Goal: Information Seeking & Learning: Check status

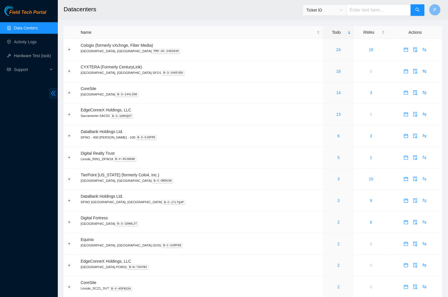
click at [51, 93] on icon "double-left" at bounding box center [53, 93] width 6 height 6
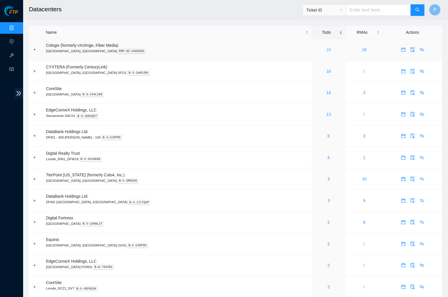
click at [326, 49] on link "24" at bounding box center [328, 49] width 5 height 5
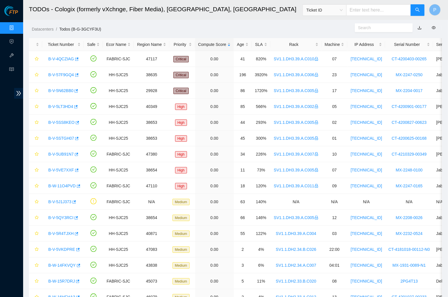
click at [419, 28] on link "button" at bounding box center [419, 27] width 4 height 5
click at [17, 27] on link "Data Centers" at bounding box center [29, 28] width 24 height 5
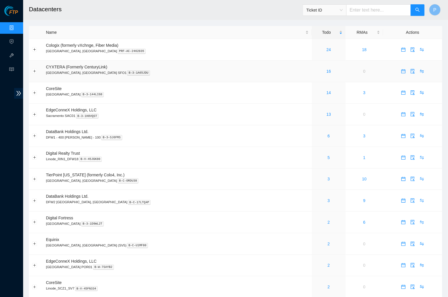
click at [312, 64] on td "16" at bounding box center [329, 72] width 34 height 22
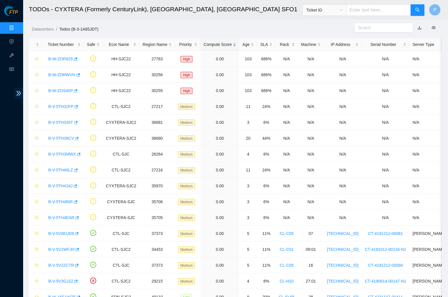
click at [421, 29] on link "button" at bounding box center [419, 27] width 4 height 5
click at [17, 29] on link "Data Centers" at bounding box center [29, 28] width 24 height 5
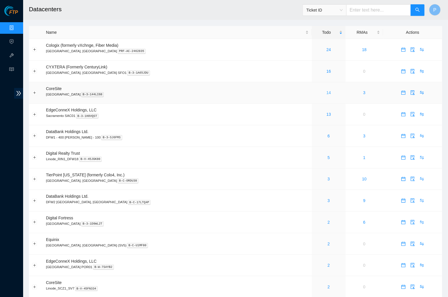
click at [326, 90] on link "14" at bounding box center [328, 92] width 5 height 5
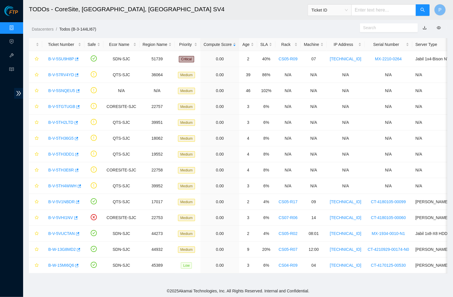
click at [424, 28] on link "button" at bounding box center [424, 27] width 4 height 5
click at [17, 27] on link "Data Centers" at bounding box center [29, 28] width 24 height 5
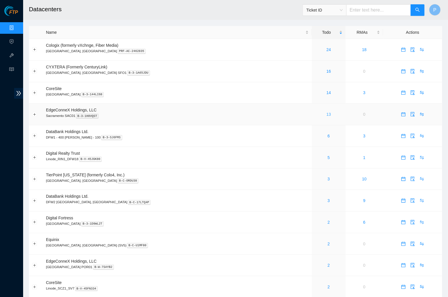
click at [326, 112] on link "13" at bounding box center [328, 114] width 5 height 5
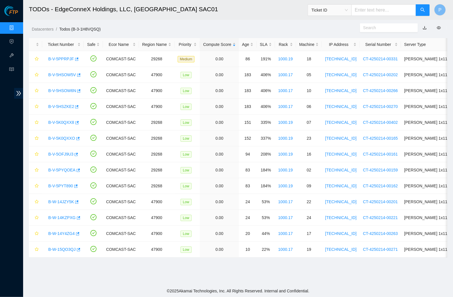
click at [425, 26] on link "button" at bounding box center [424, 27] width 4 height 5
click at [17, 27] on link "Data Centers" at bounding box center [29, 28] width 24 height 5
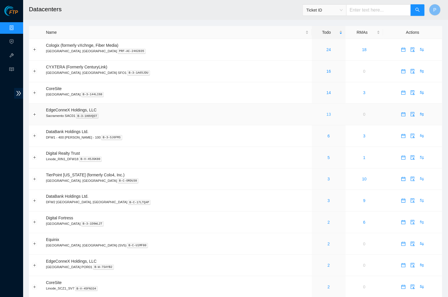
click at [326, 112] on link "13" at bounding box center [328, 114] width 5 height 5
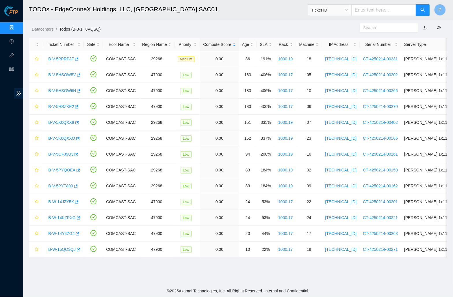
click at [422, 28] on link "button" at bounding box center [424, 27] width 4 height 5
drag, startPoint x: 10, startPoint y: 26, endPoint x: 20, endPoint y: 29, distance: 10.4
click at [17, 26] on link "Data Centers" at bounding box center [29, 28] width 24 height 5
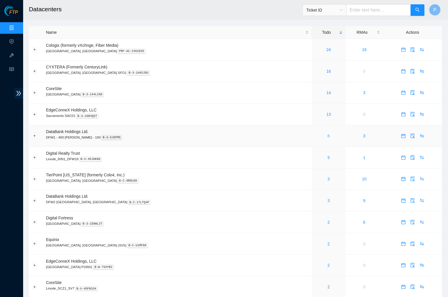
click at [327, 134] on link "6" at bounding box center [328, 136] width 2 height 5
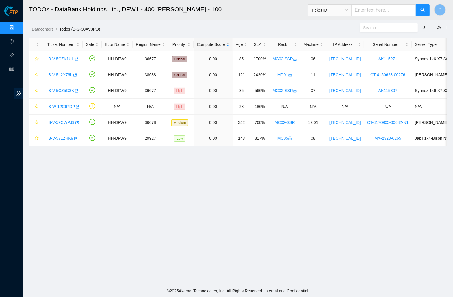
click at [423, 27] on link "button" at bounding box center [424, 27] width 4 height 5
click at [20, 26] on link "Data Centers" at bounding box center [29, 28] width 24 height 5
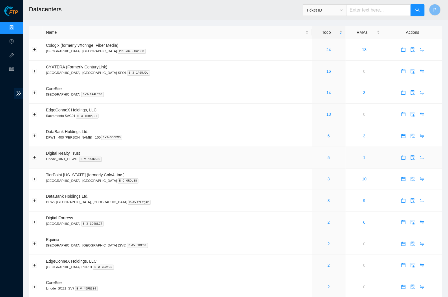
click at [315, 156] on div "5" at bounding box center [328, 157] width 27 height 6
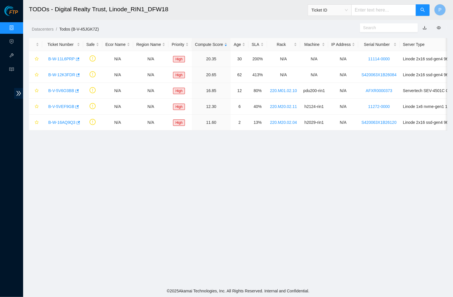
click at [426, 28] on link "button" at bounding box center [424, 27] width 4 height 5
click at [17, 29] on link "Data Centers" at bounding box center [29, 28] width 24 height 5
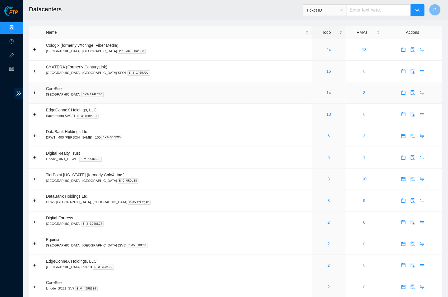
click at [197, 100] on td "CoreSite [GEOGRAPHIC_DATA] B-3-144LI68" at bounding box center [177, 93] width 269 height 22
click at [235, 82] on td "CoreSite [GEOGRAPHIC_DATA] B-3-144LI68" at bounding box center [177, 93] width 269 height 22
click at [327, 177] on link "3" at bounding box center [328, 179] width 2 height 5
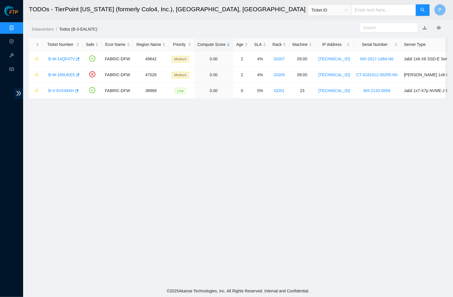
click at [424, 25] on link "button" at bounding box center [424, 27] width 4 height 5
click at [17, 26] on link "Data Centers" at bounding box center [29, 28] width 24 height 5
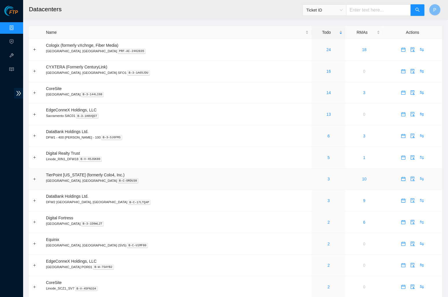
scroll to position [54, 0]
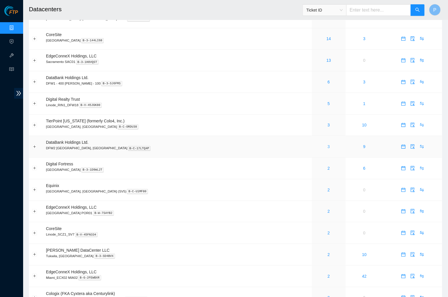
click at [327, 145] on link "3" at bounding box center [328, 146] width 2 height 5
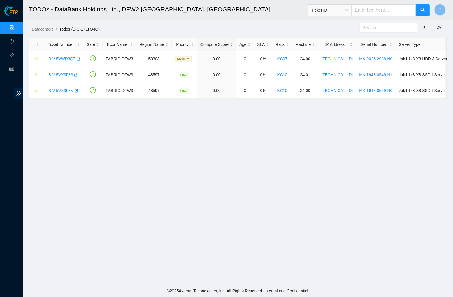
click at [425, 27] on link "button" at bounding box center [424, 27] width 4 height 5
click at [17, 28] on link "Data Centers" at bounding box center [29, 28] width 24 height 5
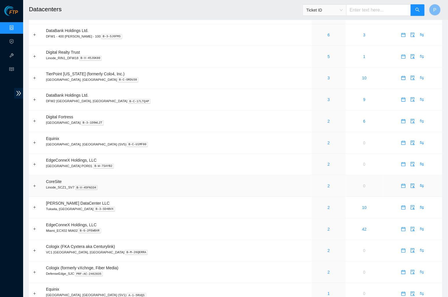
scroll to position [107, 0]
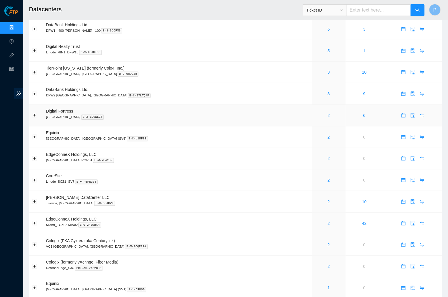
click at [315, 112] on div "2" at bounding box center [328, 115] width 27 height 6
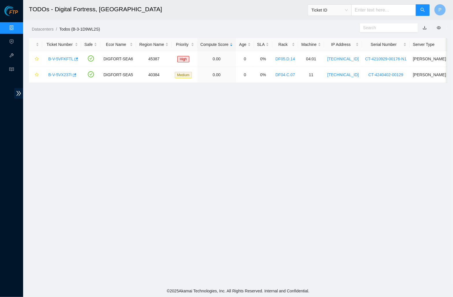
click at [425, 26] on link "button" at bounding box center [424, 27] width 4 height 5
click at [17, 28] on link "Data Centers" at bounding box center [29, 28] width 24 height 5
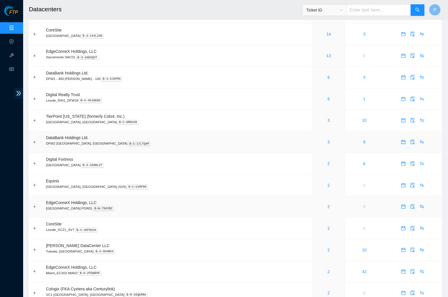
scroll to position [64, 0]
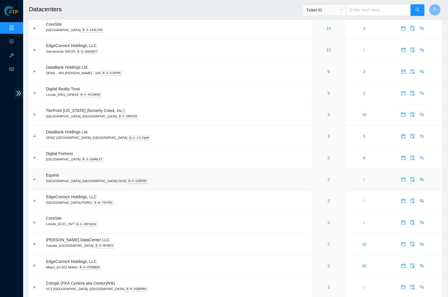
click at [327, 177] on link "2" at bounding box center [328, 179] width 2 height 5
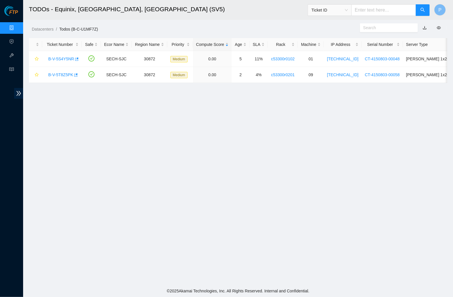
click at [425, 25] on link "button" at bounding box center [424, 27] width 4 height 5
click at [18, 29] on link "Data Centers" at bounding box center [29, 28] width 24 height 5
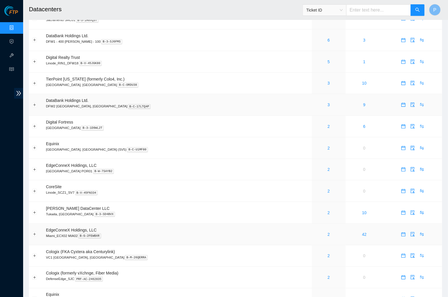
scroll to position [113, 0]
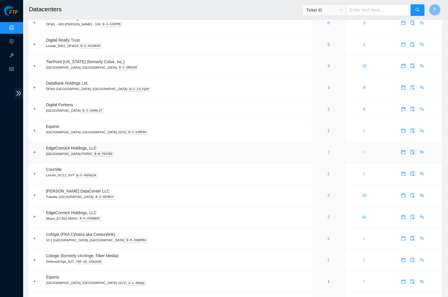
click at [327, 150] on link "2" at bounding box center [328, 152] width 2 height 5
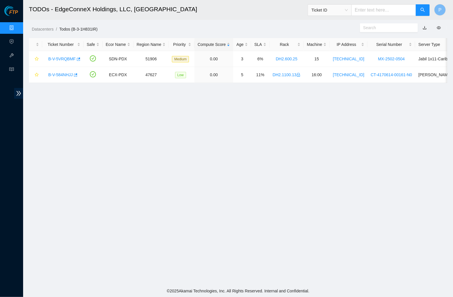
click at [425, 27] on link "button" at bounding box center [424, 27] width 4 height 5
click at [17, 29] on link "Data Centers" at bounding box center [29, 28] width 24 height 5
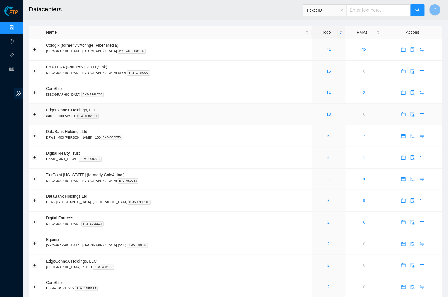
click at [218, 114] on p "Sacramento SAC01 B-3-1H8VQST" at bounding box center [177, 115] width 262 height 5
click at [241, 120] on td "EdgeConneX Holdings, LLC [GEOGRAPHIC_DATA] SAC01 B-3-1H8VQST" at bounding box center [177, 115] width 269 height 22
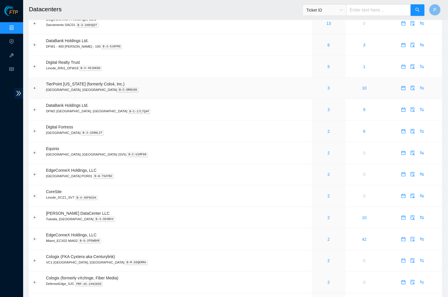
scroll to position [97, 0]
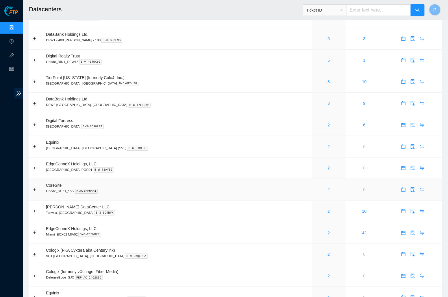
click at [327, 187] on link "2" at bounding box center [328, 189] width 2 height 5
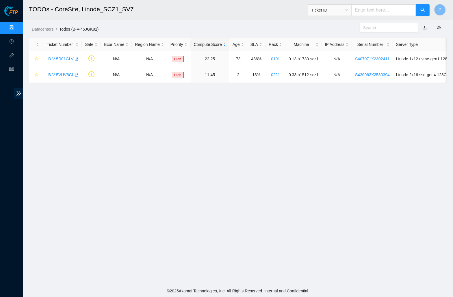
click at [424, 26] on link "button" at bounding box center [424, 27] width 4 height 5
click at [17, 26] on link "Data Centers" at bounding box center [29, 28] width 24 height 5
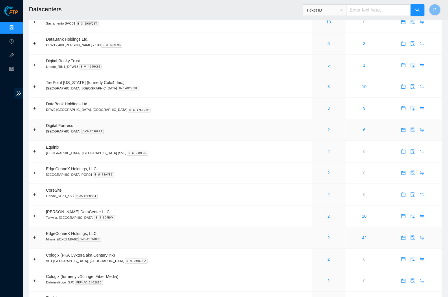
scroll to position [121, 0]
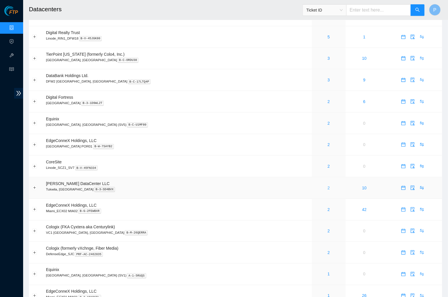
click at [327, 186] on link "2" at bounding box center [328, 188] width 2 height 5
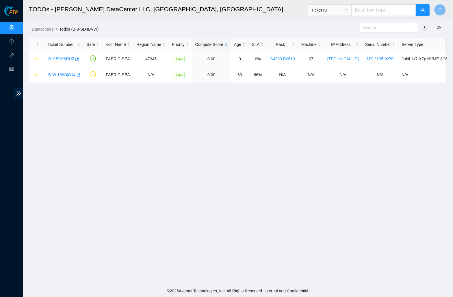
click at [425, 26] on link "button" at bounding box center [424, 27] width 4 height 5
click at [17, 26] on link "Data Centers" at bounding box center [29, 28] width 24 height 5
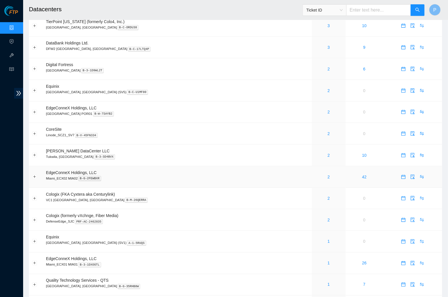
scroll to position [209, 0]
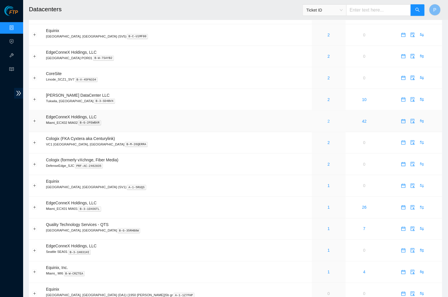
click at [327, 119] on link "2" at bounding box center [328, 121] width 2 height 5
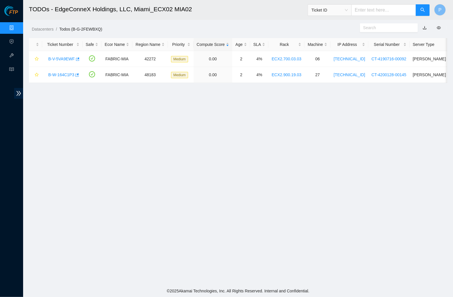
click at [426, 26] on link "button" at bounding box center [424, 27] width 4 height 5
click at [17, 29] on link "Data Centers" at bounding box center [29, 28] width 24 height 5
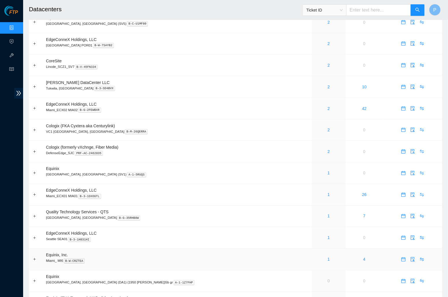
scroll to position [216, 0]
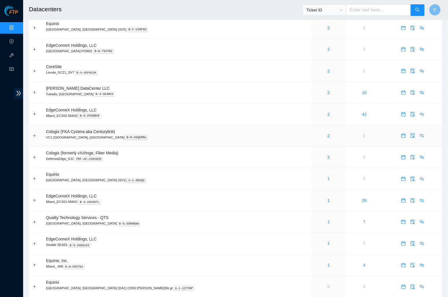
click at [315, 133] on div "2" at bounding box center [328, 136] width 27 height 6
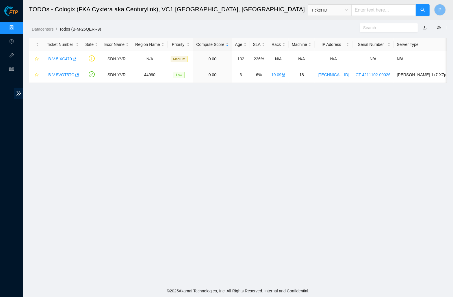
click at [426, 27] on link "button" at bounding box center [424, 27] width 4 height 5
click at [18, 28] on link "Data Centers" at bounding box center [29, 28] width 24 height 5
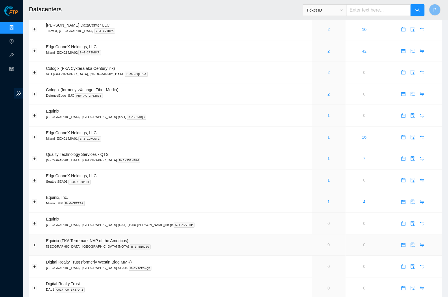
scroll to position [311, 0]
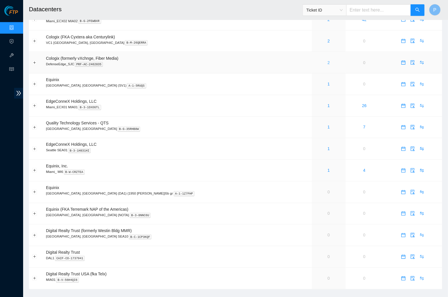
click at [327, 60] on link "2" at bounding box center [328, 62] width 2 height 5
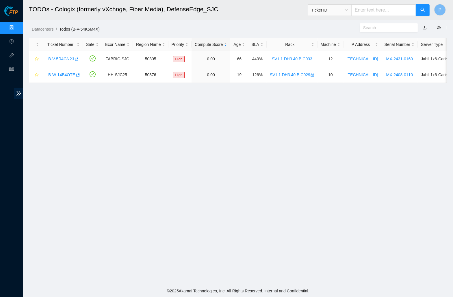
click at [423, 26] on link "button" at bounding box center [424, 27] width 4 height 5
click at [17, 26] on link "Data Centers" at bounding box center [29, 28] width 24 height 5
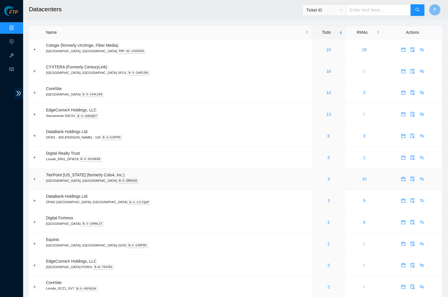
scroll to position [311, 0]
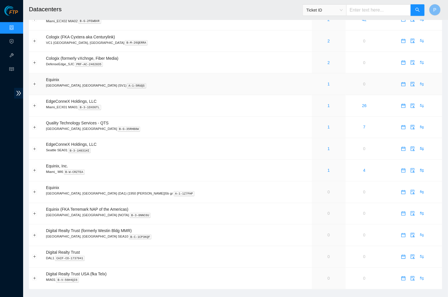
click at [315, 81] on div "1" at bounding box center [328, 84] width 27 height 6
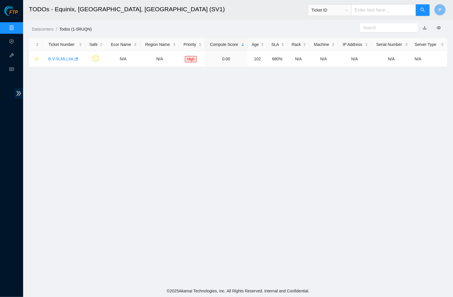
click at [424, 28] on link "button" at bounding box center [424, 27] width 4 height 5
click at [17, 27] on link "Data Centers" at bounding box center [29, 28] width 24 height 5
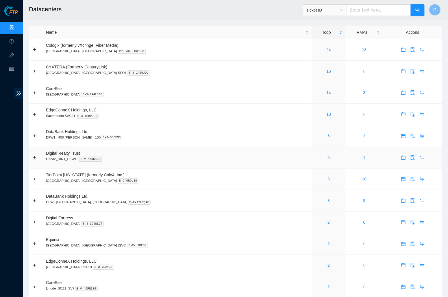
scroll to position [311, 0]
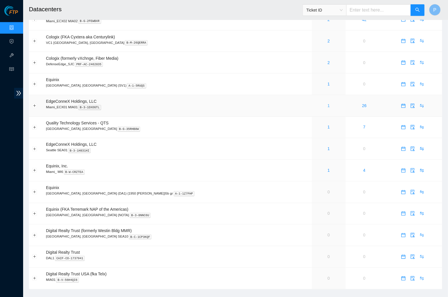
click at [327, 104] on link "1" at bounding box center [328, 106] width 2 height 5
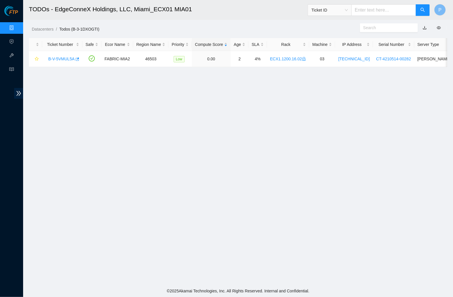
click at [424, 26] on link "button" at bounding box center [424, 27] width 4 height 5
click at [17, 30] on link "Data Centers" at bounding box center [29, 28] width 24 height 5
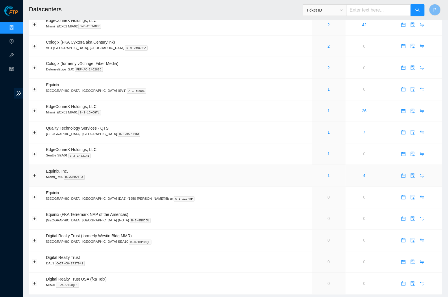
scroll to position [311, 0]
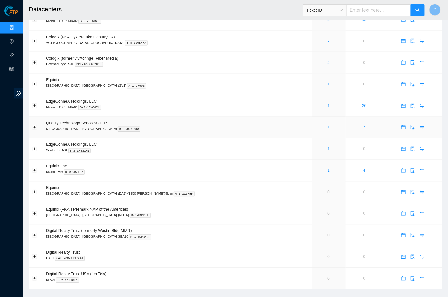
click at [327, 125] on link "1" at bounding box center [328, 127] width 2 height 5
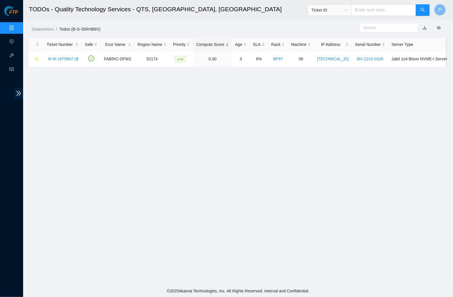
click at [424, 27] on link "button" at bounding box center [424, 27] width 4 height 5
click at [17, 26] on link "Data Centers" at bounding box center [29, 28] width 24 height 5
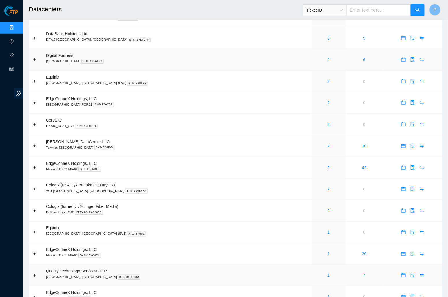
scroll to position [311, 0]
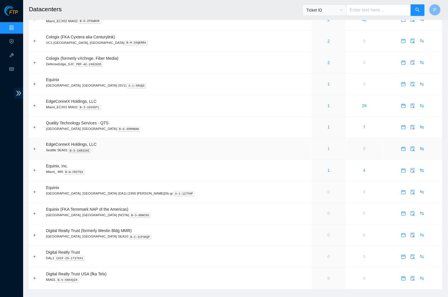
click at [327, 147] on link "1" at bounding box center [328, 149] width 2 height 5
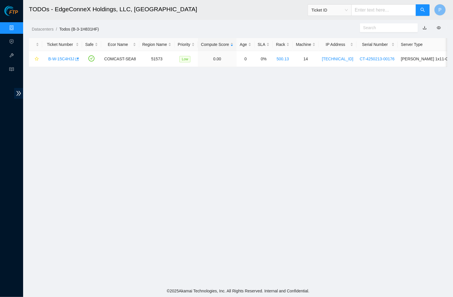
click at [425, 28] on link "button" at bounding box center [424, 27] width 4 height 5
click at [17, 26] on link "Data Centers" at bounding box center [29, 28] width 24 height 5
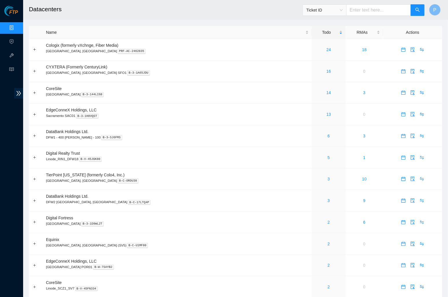
scroll to position [311, 0]
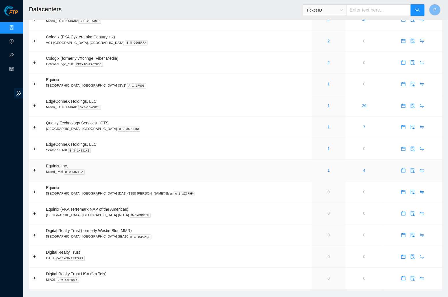
click at [315, 167] on div "1" at bounding box center [328, 170] width 27 height 6
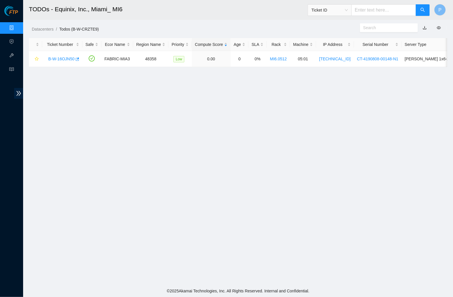
click at [424, 26] on link "button" at bounding box center [424, 27] width 4 height 5
click at [17, 29] on link "Data Centers" at bounding box center [29, 28] width 24 height 5
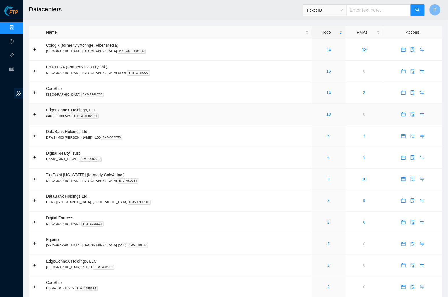
click at [191, 106] on td "EdgeConneX Holdings, LLC [GEOGRAPHIC_DATA] SAC01 B-3-1H8VQST" at bounding box center [177, 115] width 269 height 22
click at [259, 35] on div "Name" at bounding box center [177, 32] width 262 height 6
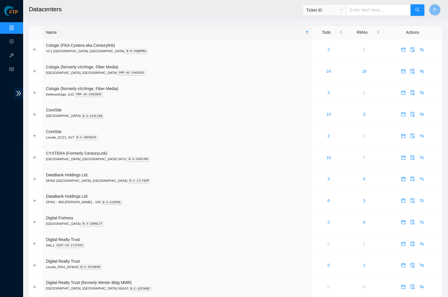
click at [256, 33] on div "Name" at bounding box center [177, 32] width 262 height 6
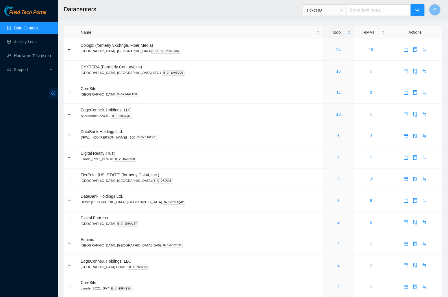
click at [49, 91] on span "double-left" at bounding box center [53, 93] width 9 height 11
